Goal: Transaction & Acquisition: Purchase product/service

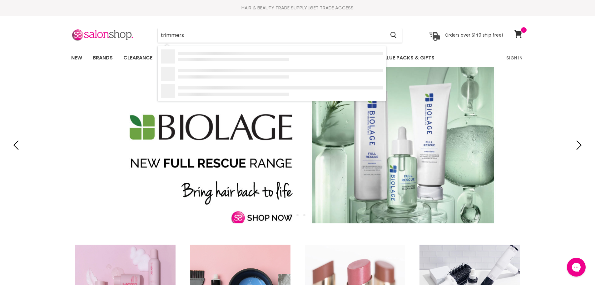
type input "trimmers"
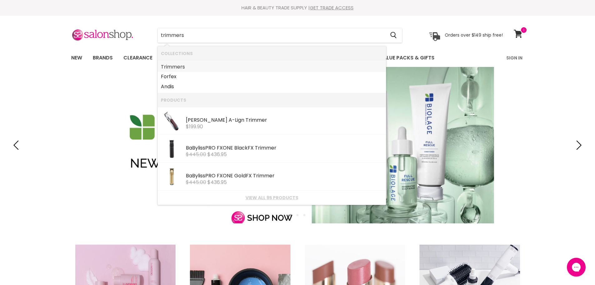
click at [191, 65] on link "Trimmers" at bounding box center [272, 67] width 222 height 10
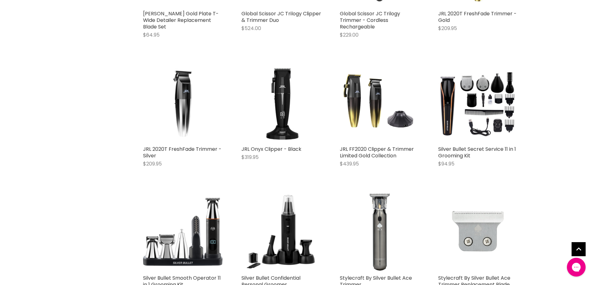
scroll to position [1499, 0]
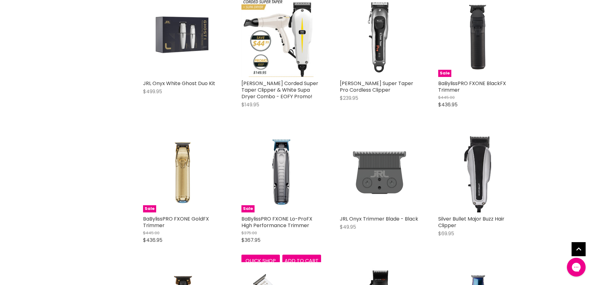
scroll to position [718, 0]
